Goal: Task Accomplishment & Management: Manage account settings

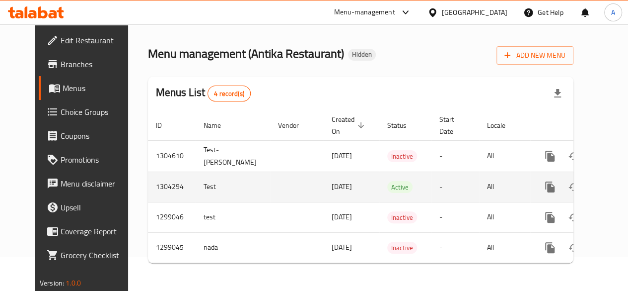
scroll to position [0, 10]
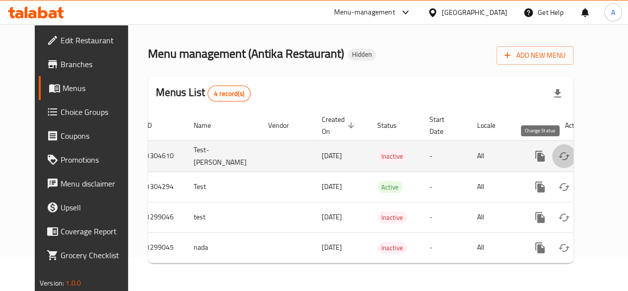
click at [558, 150] on icon "enhanced table" at bounding box center [564, 156] width 12 height 12
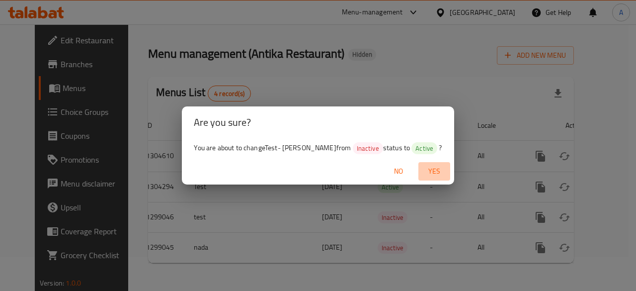
click at [422, 171] on span "Yes" at bounding box center [434, 171] width 24 height 12
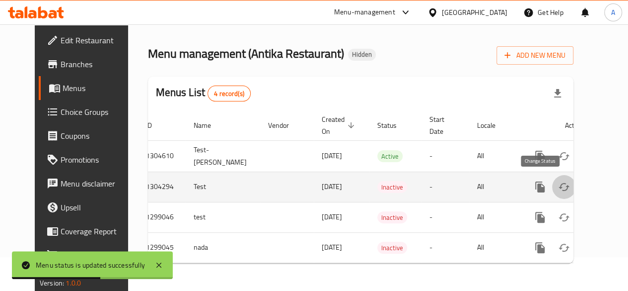
click at [558, 181] on icon "enhanced table" at bounding box center [564, 187] width 12 height 12
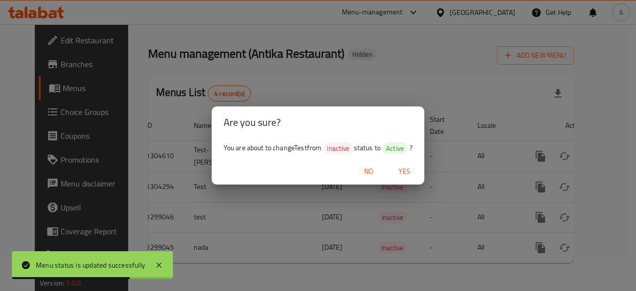
click at [409, 170] on span "Yes" at bounding box center [404, 171] width 24 height 12
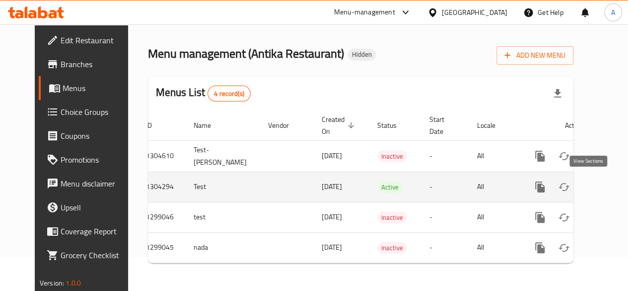
click at [606, 181] on icon "enhanced table" at bounding box center [612, 187] width 12 height 12
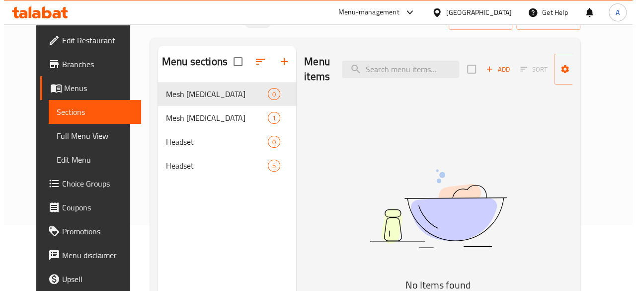
scroll to position [66, 0]
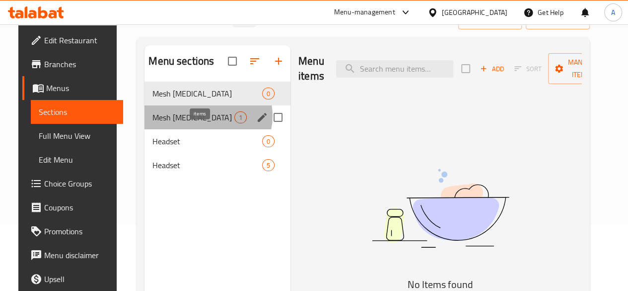
click at [235, 122] on span "1" at bounding box center [240, 117] width 11 height 9
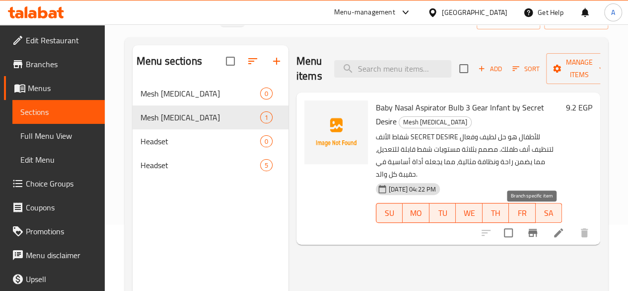
click at [532, 227] on icon "Branch-specific-item" at bounding box center [533, 233] width 12 height 12
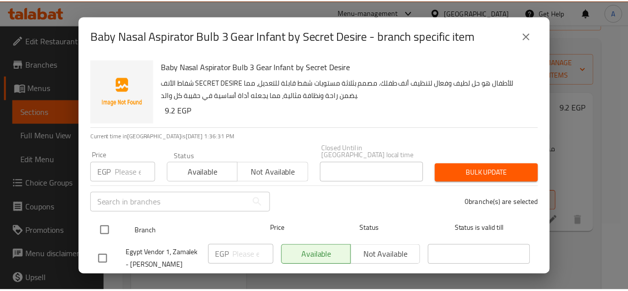
scroll to position [20, 0]
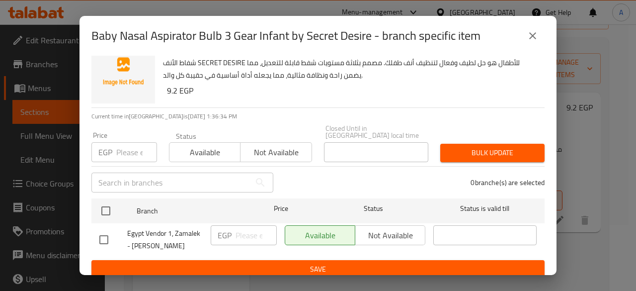
click at [388, 226] on div "Available Not available" at bounding box center [355, 235] width 141 height 20
click at [377, 226] on div "Available Not available" at bounding box center [355, 235] width 141 height 20
click at [103, 232] on input "checkbox" at bounding box center [103, 239] width 21 height 21
checkbox input "true"
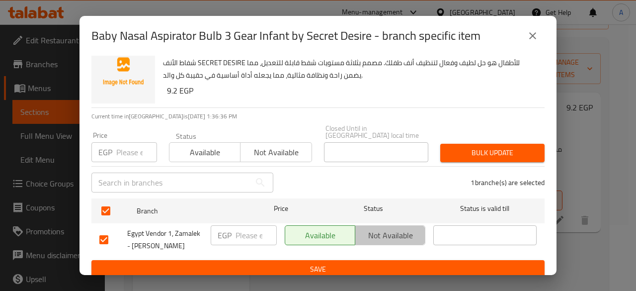
click at [384, 228] on span "Not available" at bounding box center [390, 235] width 62 height 14
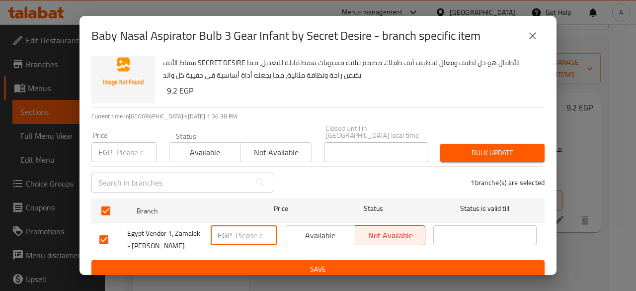
click at [258, 225] on input "number" at bounding box center [255, 235] width 41 height 20
click at [535, 29] on button "close" at bounding box center [533, 36] width 24 height 24
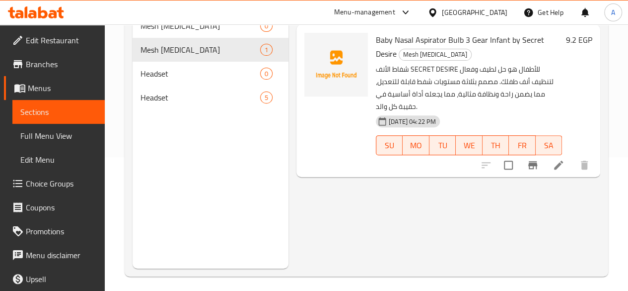
scroll to position [139, 0]
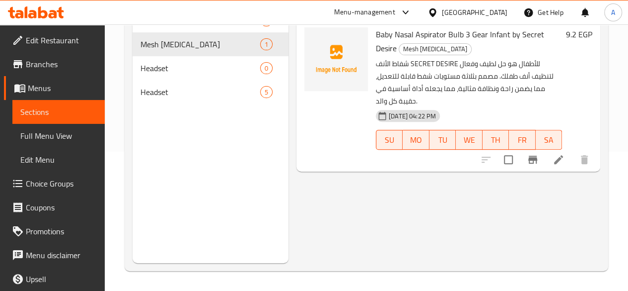
click at [35, 133] on span "Full Menu View" at bounding box center [58, 136] width 76 height 12
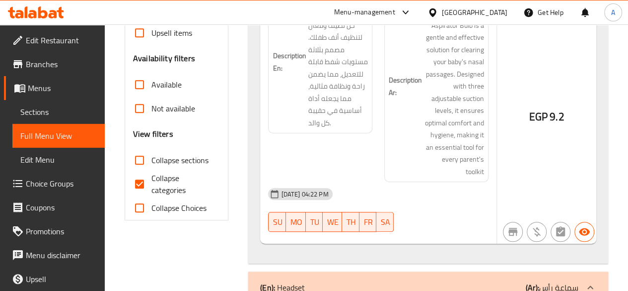
scroll to position [149, 0]
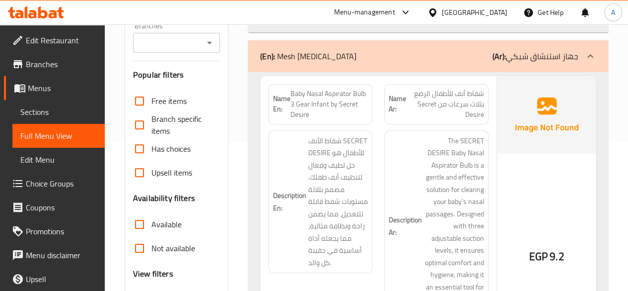
click at [195, 42] on input "Branches" at bounding box center [168, 43] width 65 height 14
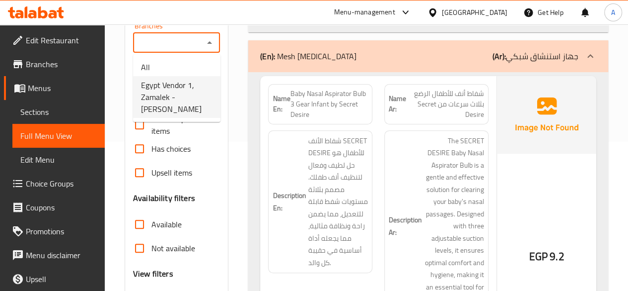
click at [175, 93] on span "Egypt Vendor 1, Zamalek - Fenon Gamila" at bounding box center [177, 97] width 72 height 36
type input "Egypt Vendor 1, Zamalek - Fenon Gamila"
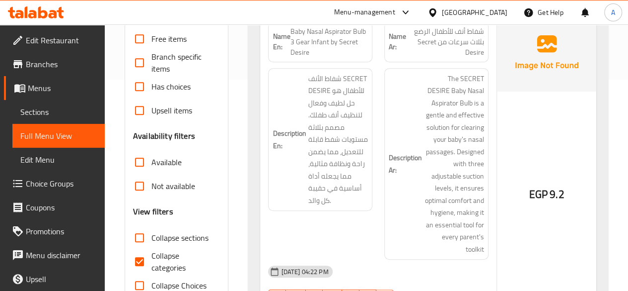
scroll to position [248, 0]
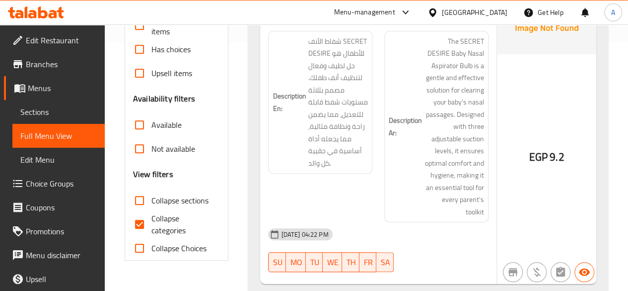
click at [62, 179] on span "Choice Groups" at bounding box center [61, 183] width 71 height 12
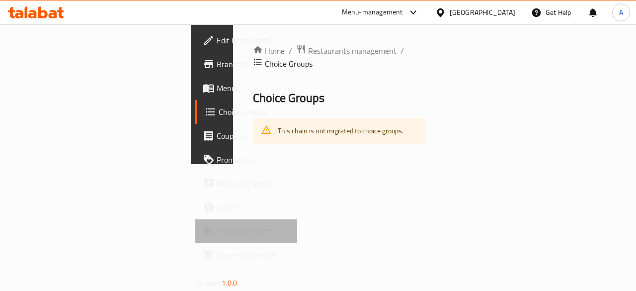
click at [217, 229] on span "Coverage Report" at bounding box center [253, 231] width 73 height 12
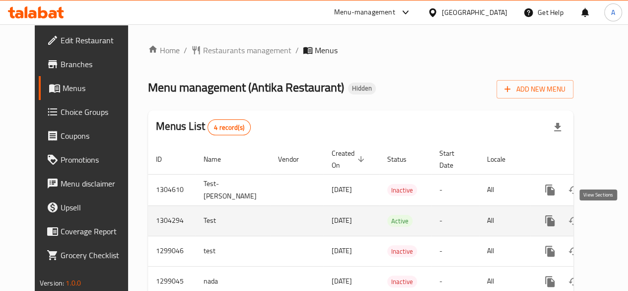
click at [617, 218] on icon "enhanced table" at bounding box center [621, 220] width 9 height 9
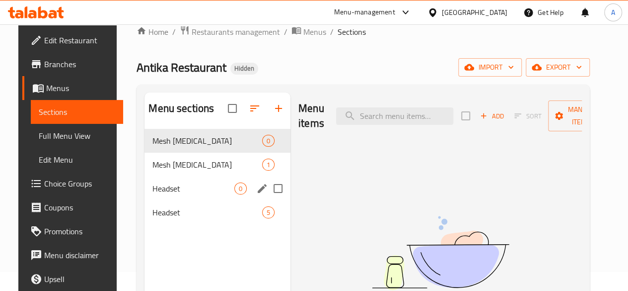
scroll to position [50, 0]
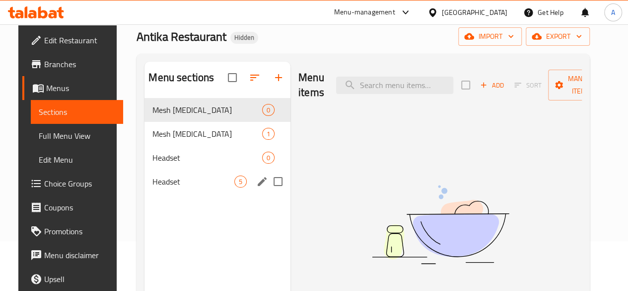
click at [178, 184] on div "Headset 5" at bounding box center [218, 181] width 146 height 24
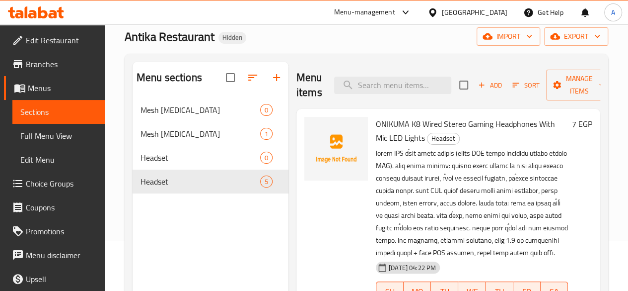
click at [395, 15] on div "Menu-management" at bounding box center [364, 12] width 61 height 12
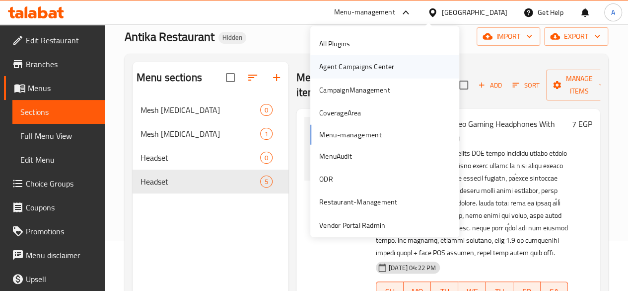
click at [373, 59] on div "Agent Campaigns Center" at bounding box center [356, 66] width 91 height 23
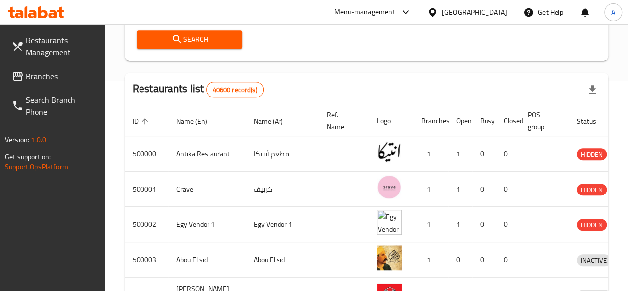
scroll to position [226, 0]
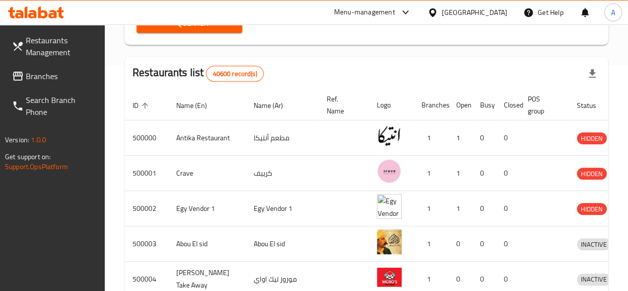
click at [420, 19] on div "Menu-management" at bounding box center [372, 12] width 93 height 24
click at [395, 12] on div "Menu-management" at bounding box center [364, 12] width 61 height 12
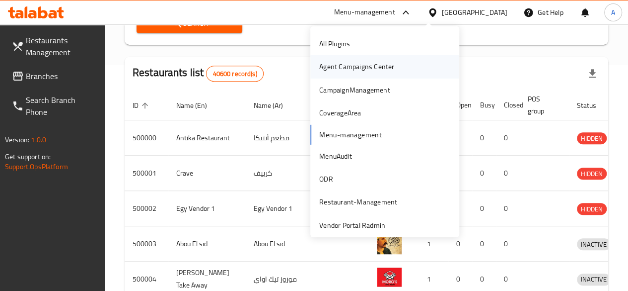
click at [361, 67] on div "Agent Campaigns Center" at bounding box center [356, 66] width 75 height 11
